Goal: Task Accomplishment & Management: Use online tool/utility

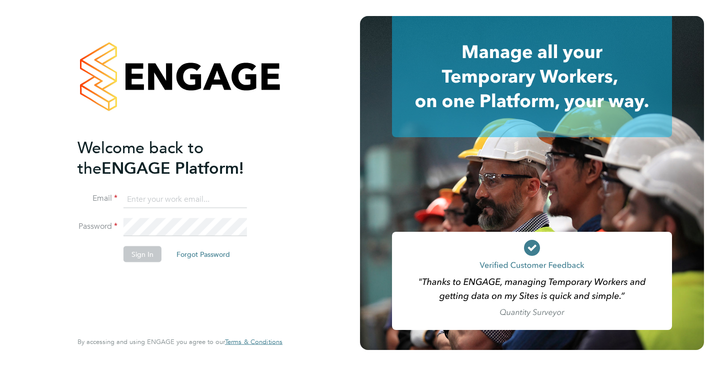
type input "kira@axcis.co.uk"
click at [138, 250] on button "Sign In" at bounding box center [143, 254] width 38 height 16
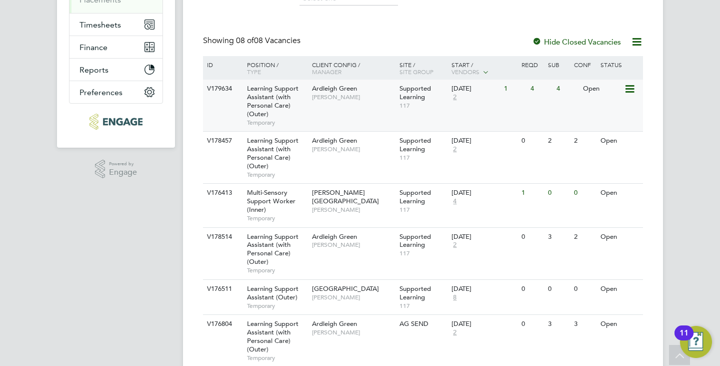
scroll to position [240, 0]
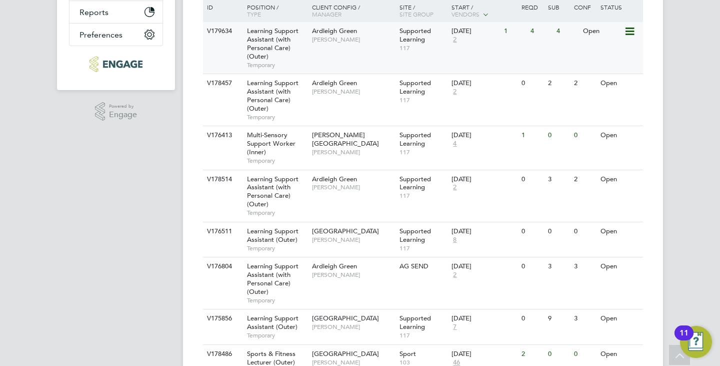
click at [311, 47] on div "Ardleigh Green [PERSON_NAME]" at bounding box center [354, 35] width 88 height 26
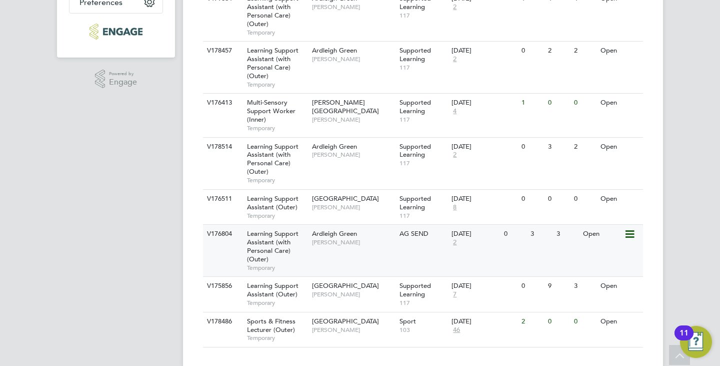
scroll to position [290, 0]
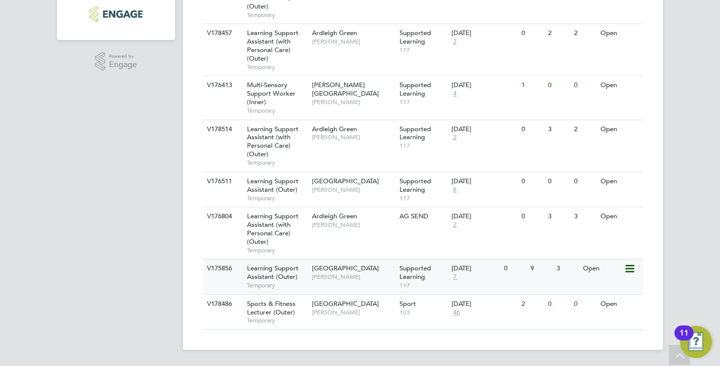
click at [350, 273] on span "[PERSON_NAME]" at bounding box center [353, 277] width 83 height 8
click at [326, 61] on div "V178457 Learning Support Assistant (with Personal Care) (Outer) Temporary Ardle…" at bounding box center [423, 50] width 440 height 52
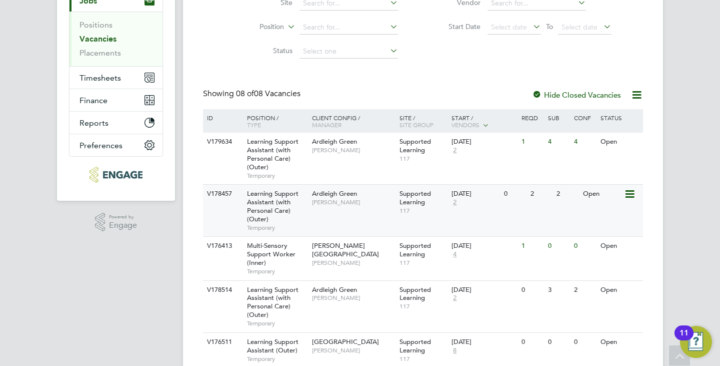
scroll to position [40, 0]
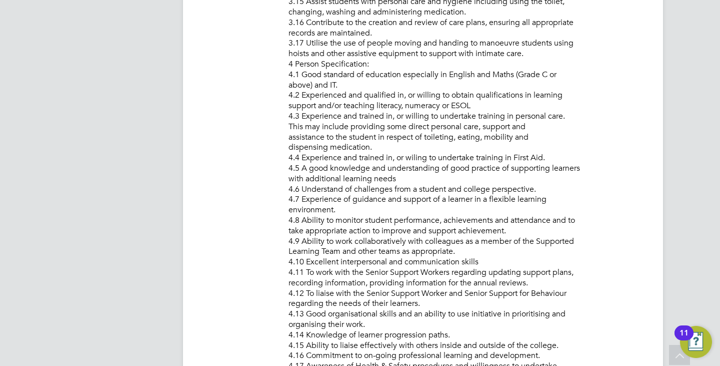
scroll to position [950, 0]
